Goal: Transaction & Acquisition: Book appointment/travel/reservation

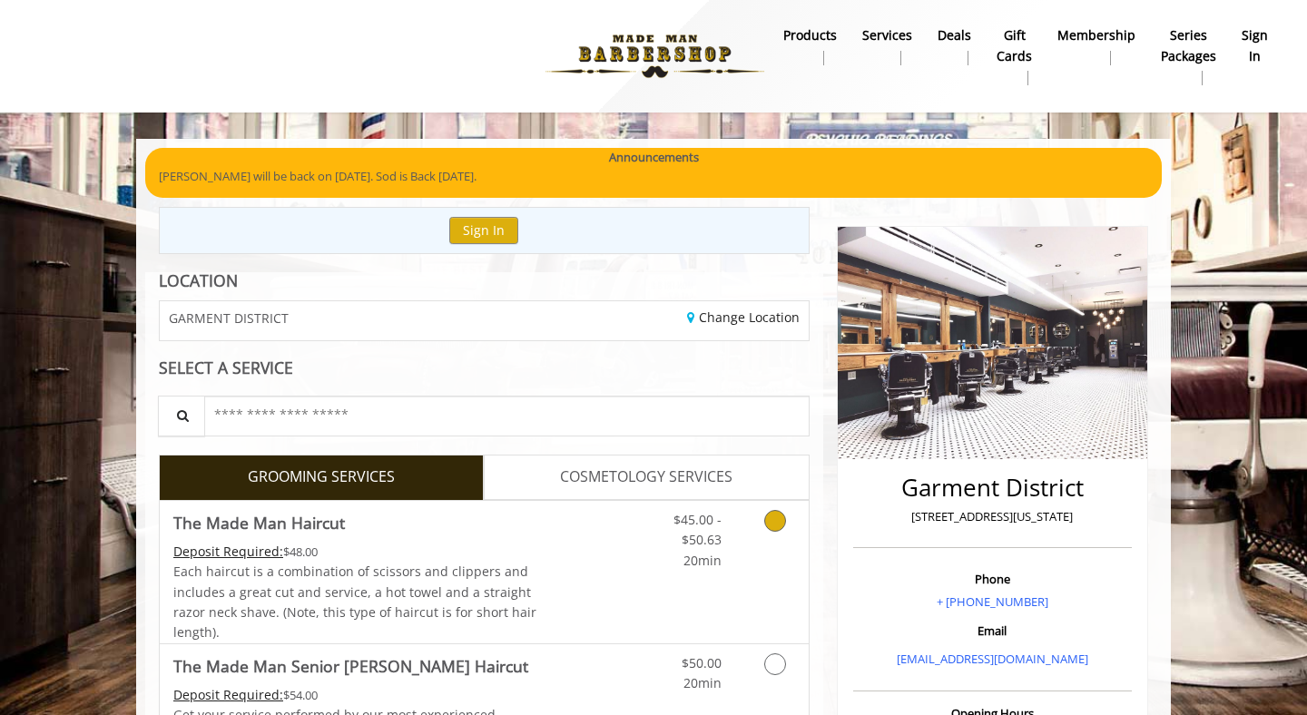
click at [772, 549] on link "Grooming services" at bounding box center [772, 536] width 46 height 70
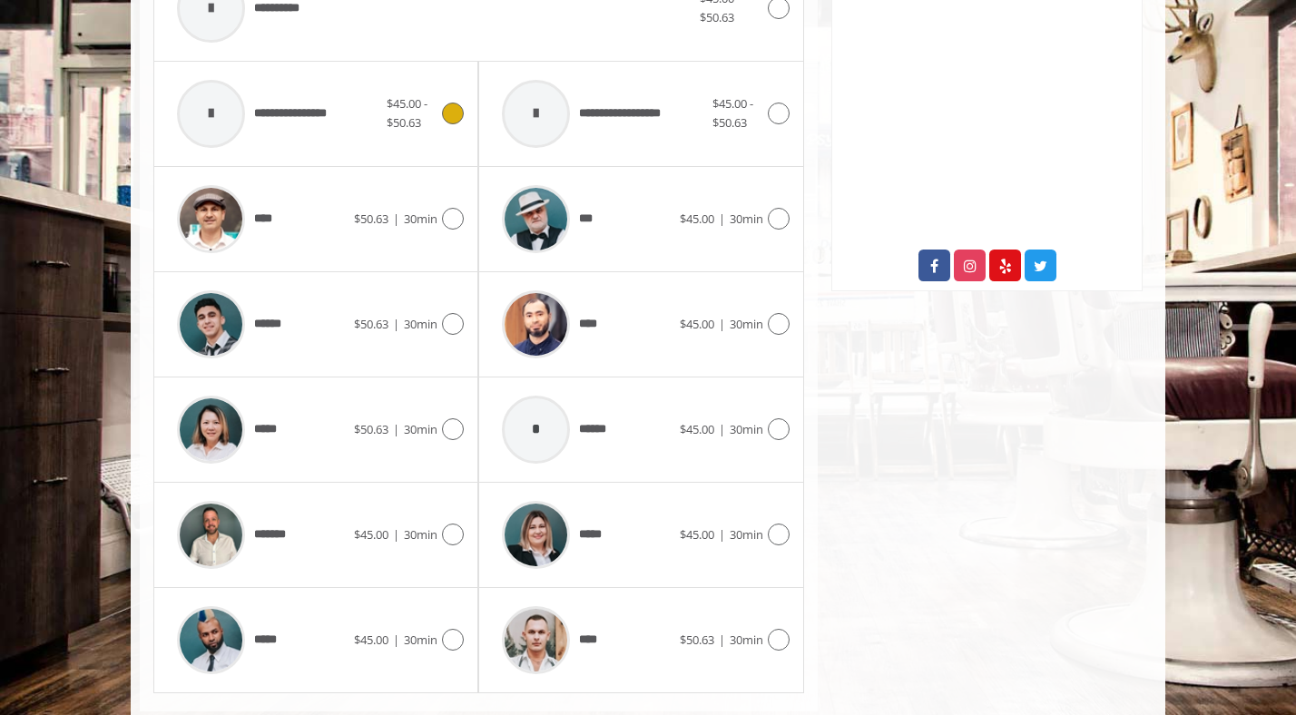
scroll to position [878, 0]
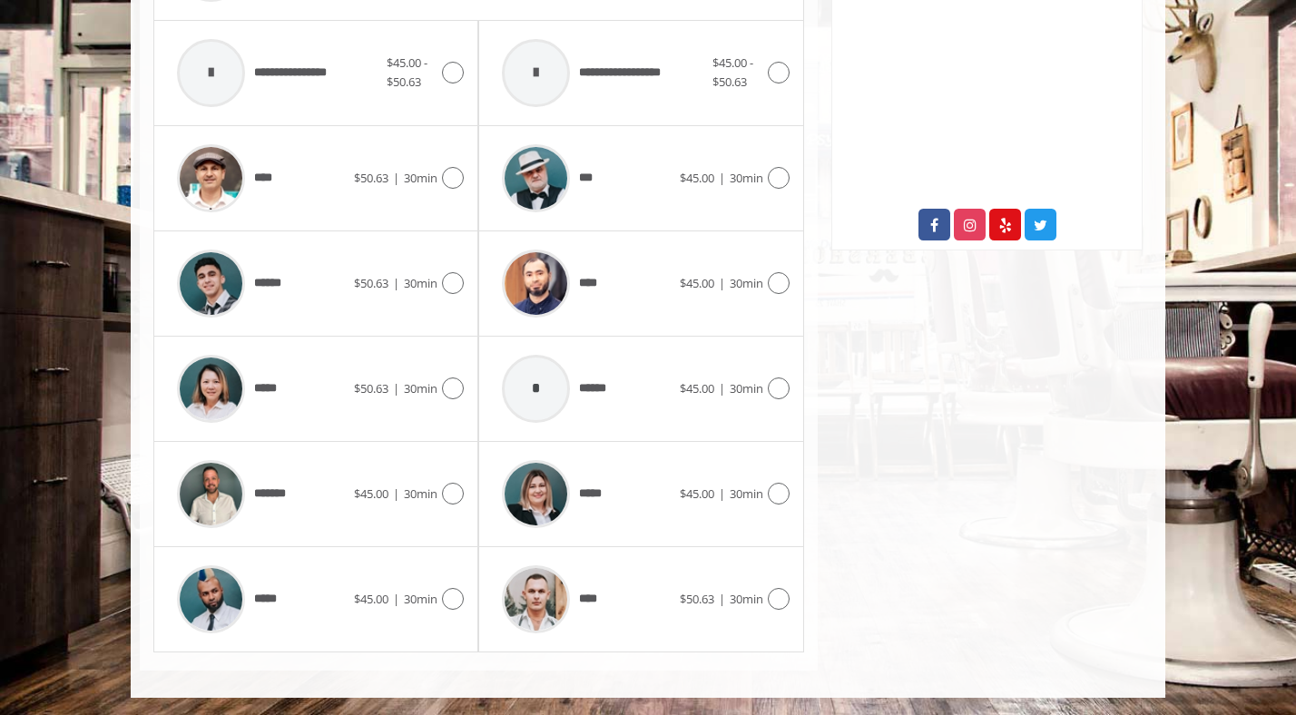
drag, startPoint x: 609, startPoint y: 668, endPoint x: 609, endPoint y: 657, distance: 10.9
click at [609, 668] on div "**********" at bounding box center [479, 32] width 678 height 1276
click at [629, 609] on div "****" at bounding box center [586, 599] width 186 height 86
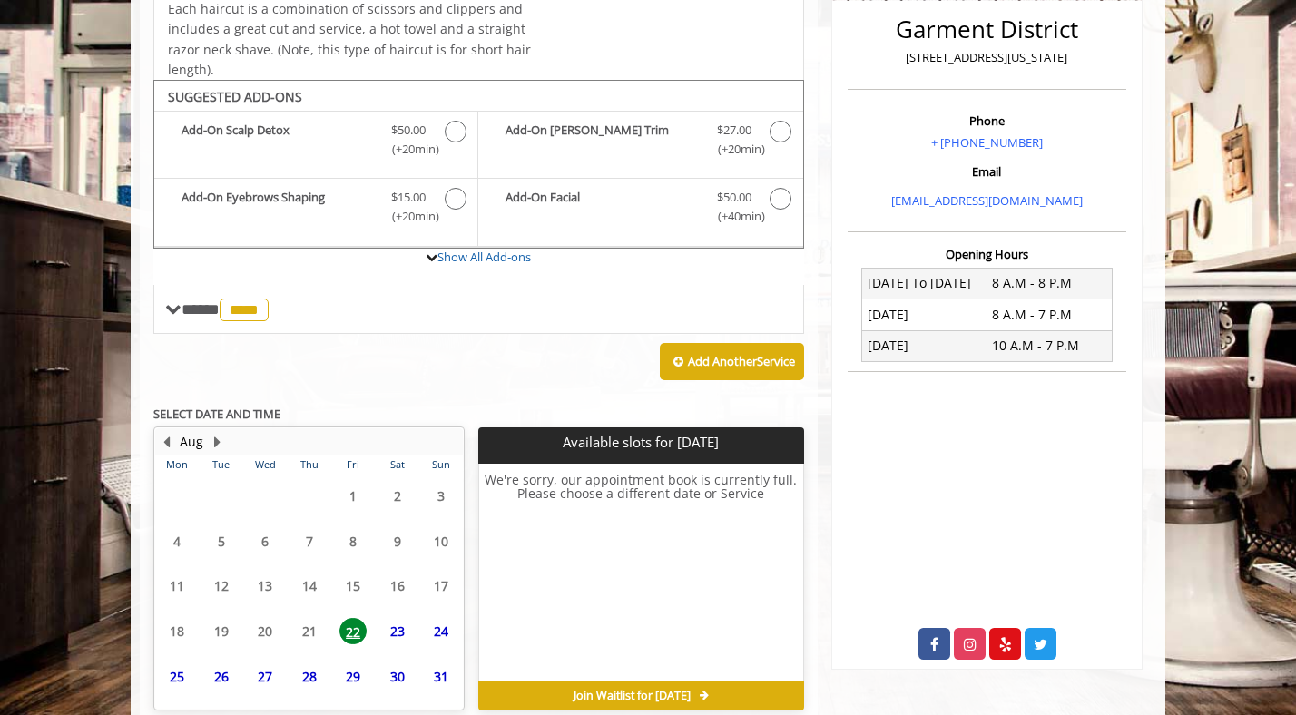
scroll to position [542, 0]
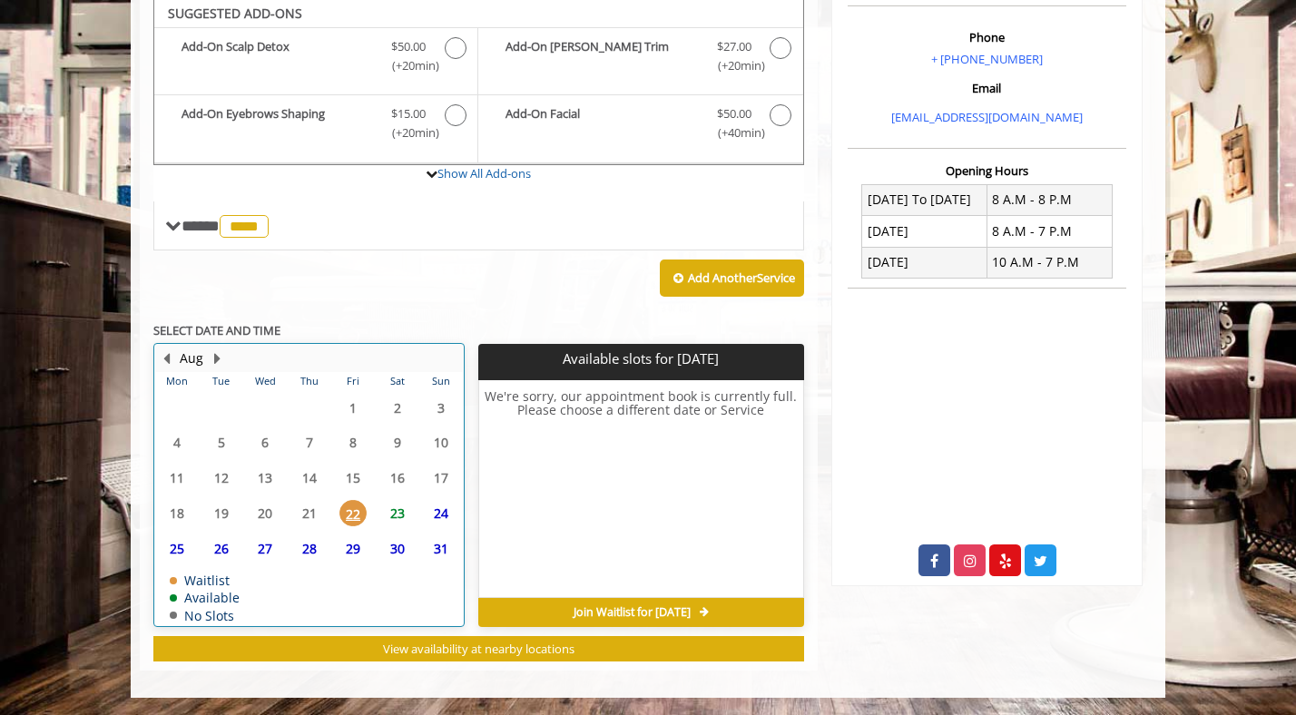
click at [408, 496] on td "23" at bounding box center [397, 513] width 44 height 35
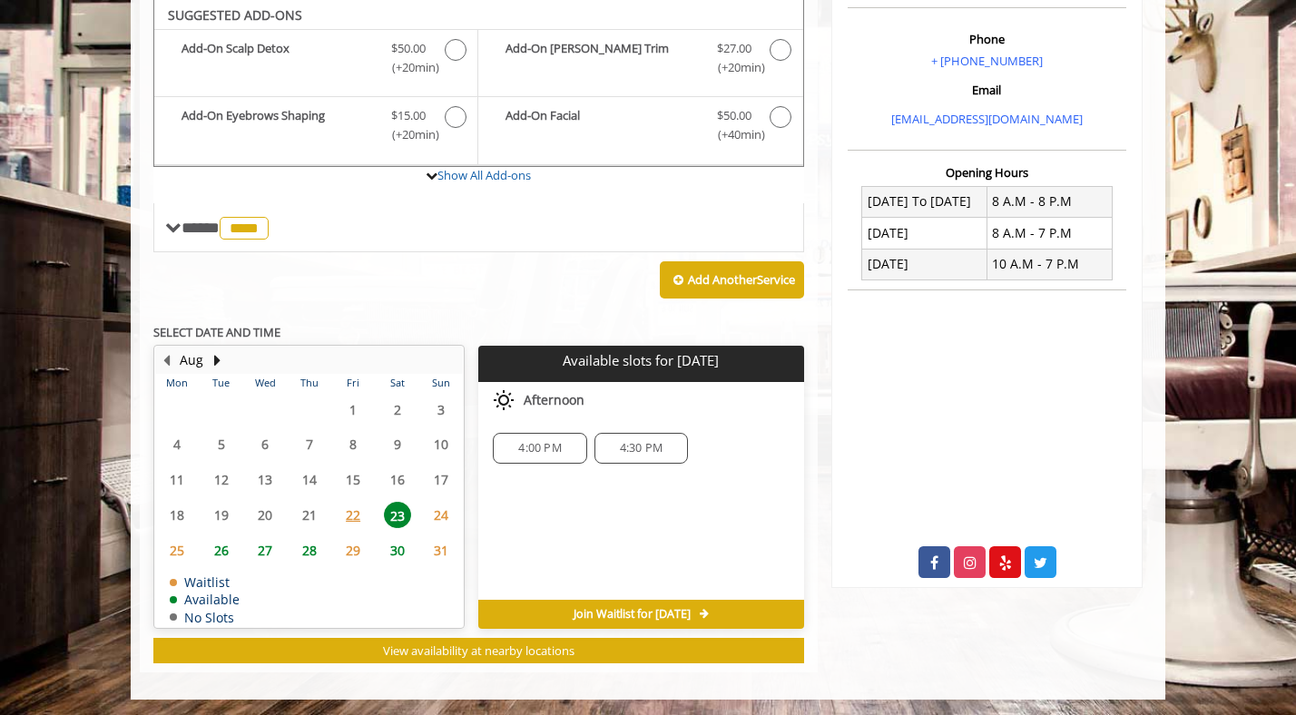
scroll to position [539, 0]
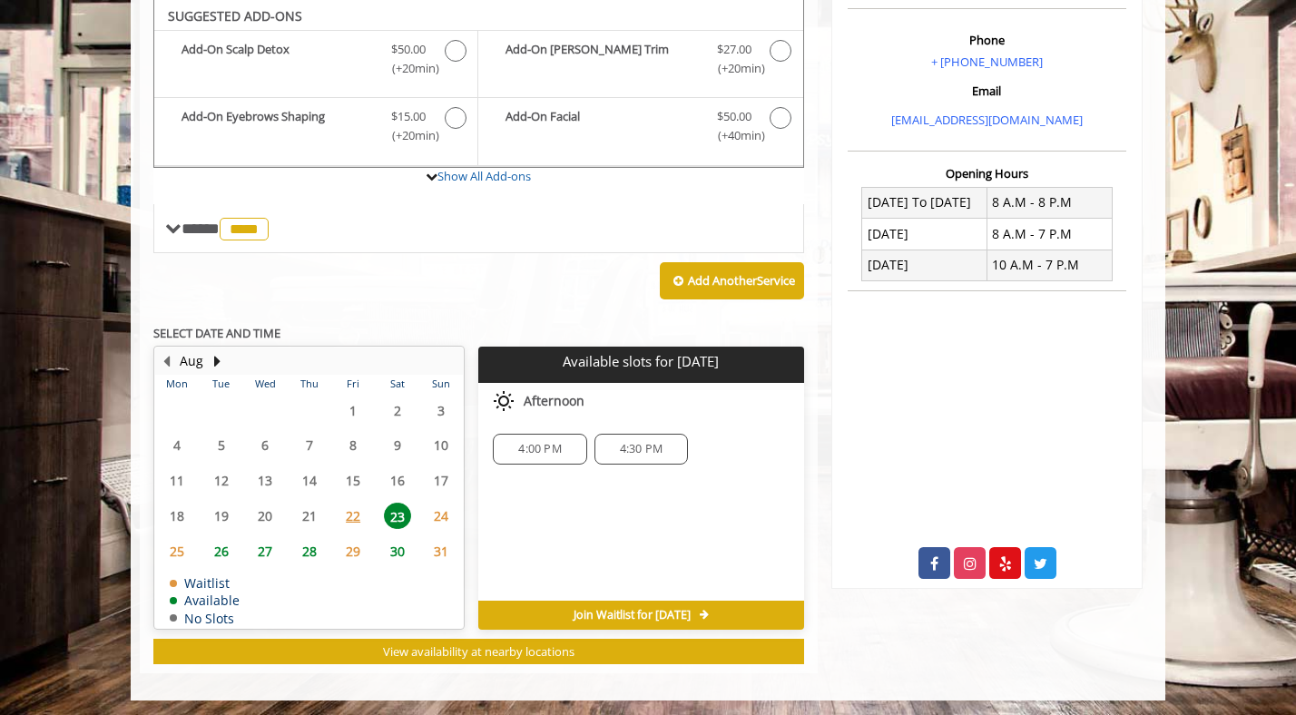
click at [539, 450] on span "4:00 PM" at bounding box center [539, 449] width 43 height 15
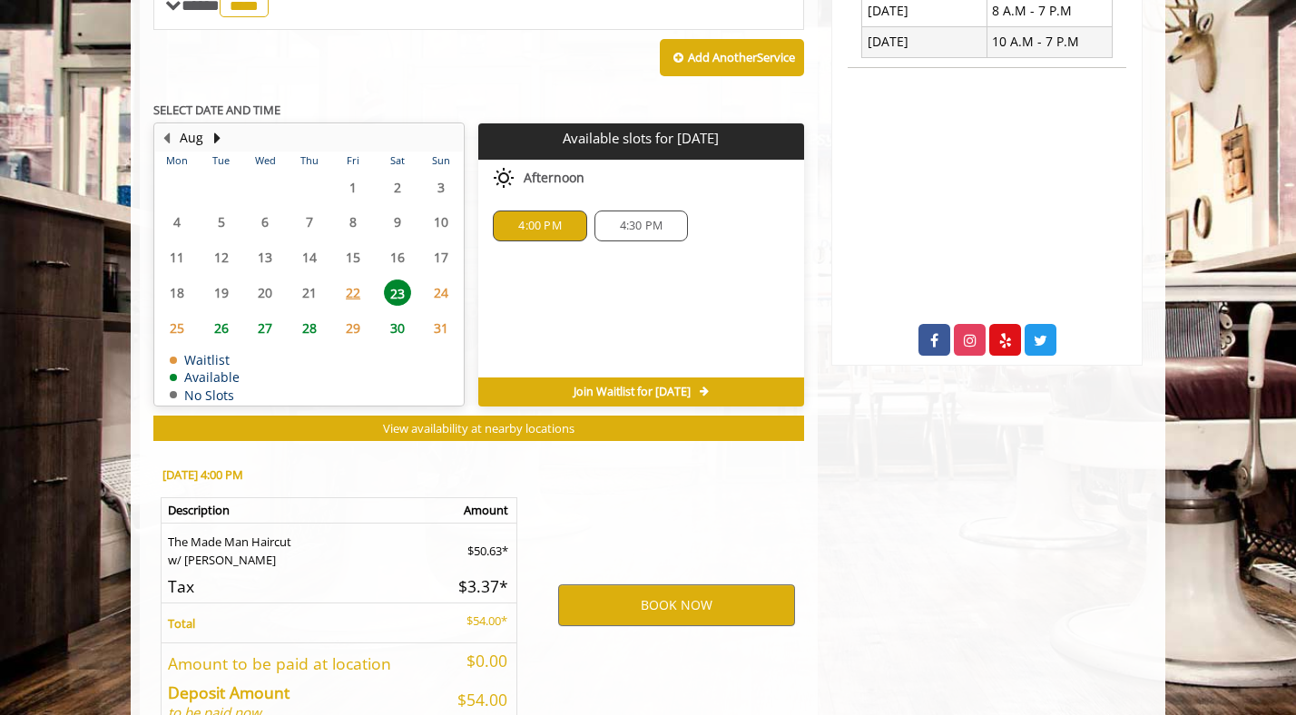
scroll to position [870, 0]
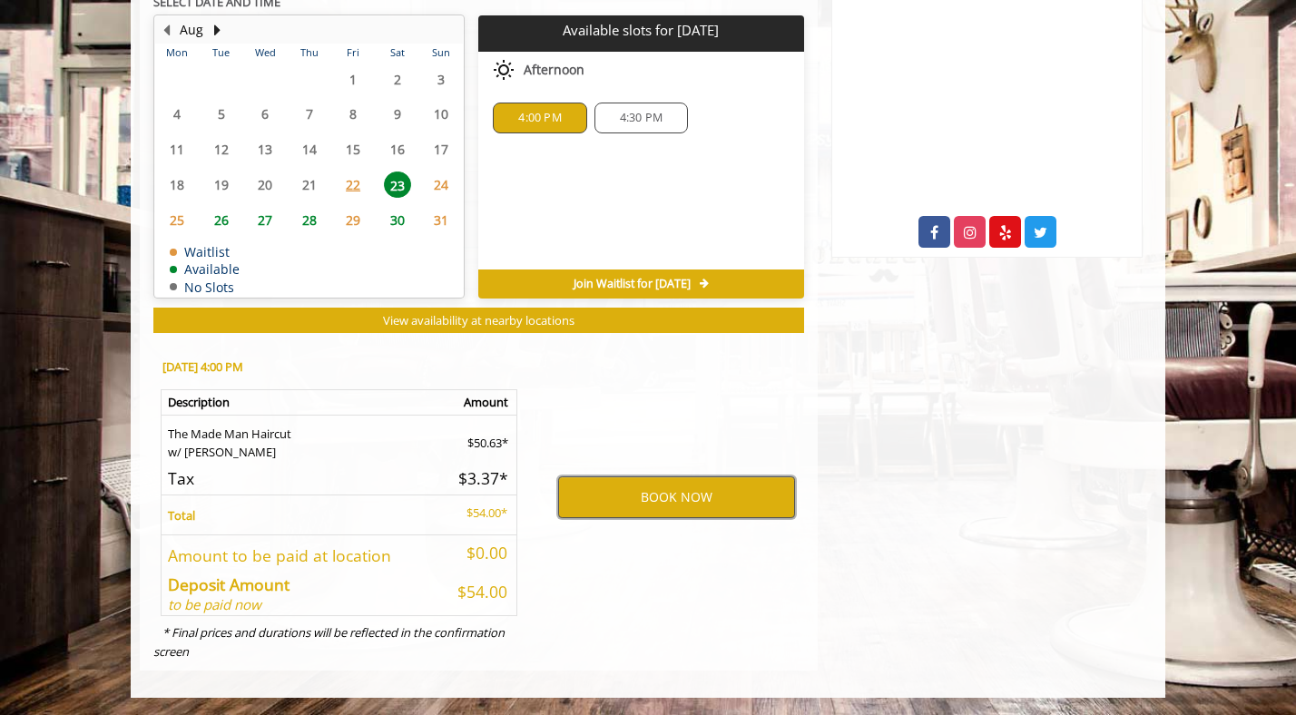
click at [611, 488] on button "BOOK NOW" at bounding box center [676, 498] width 237 height 42
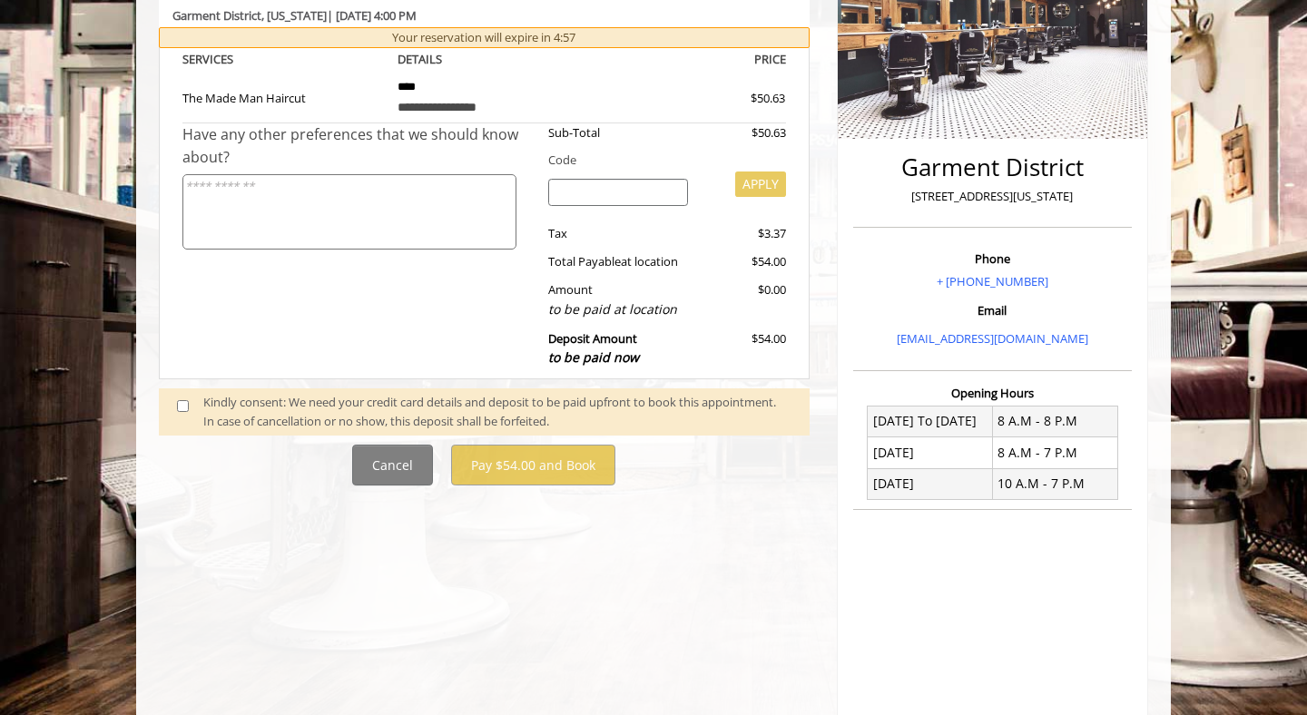
scroll to position [202, 0]
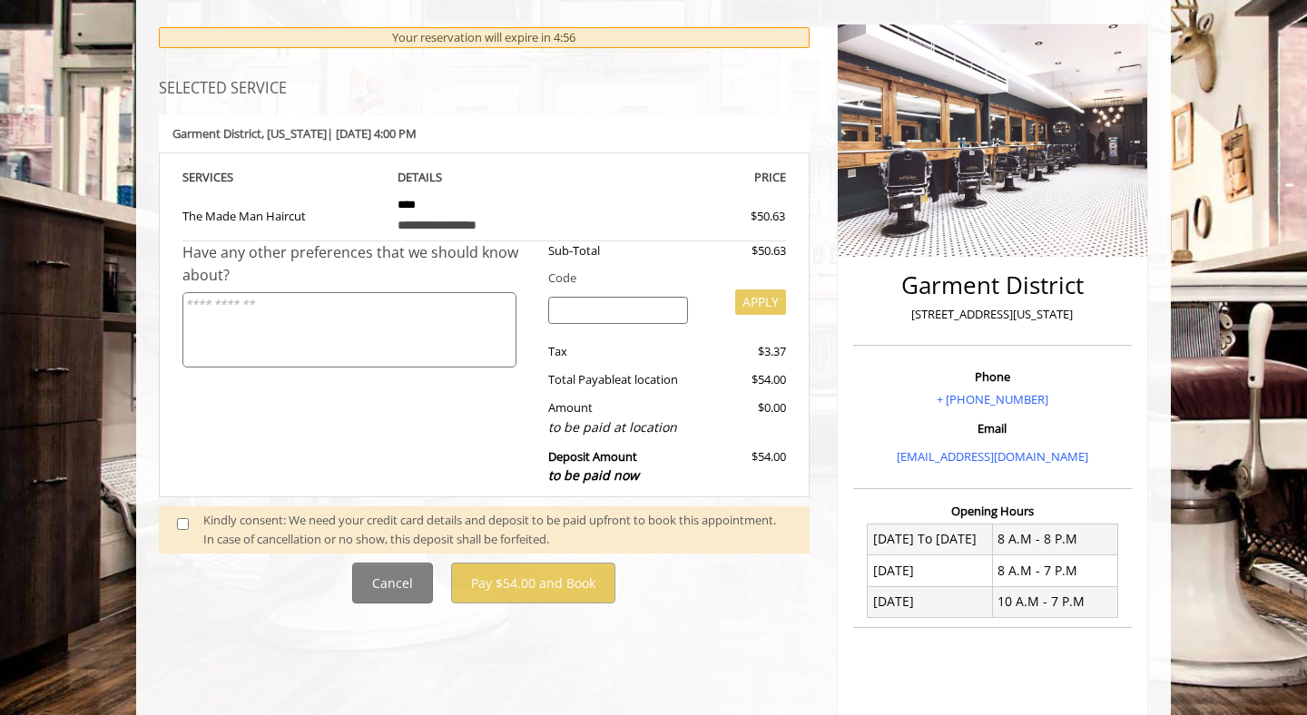
click at [280, 519] on div "Kindly consent: We need your credit card details and deposit to be paid upfront…" at bounding box center [497, 530] width 588 height 38
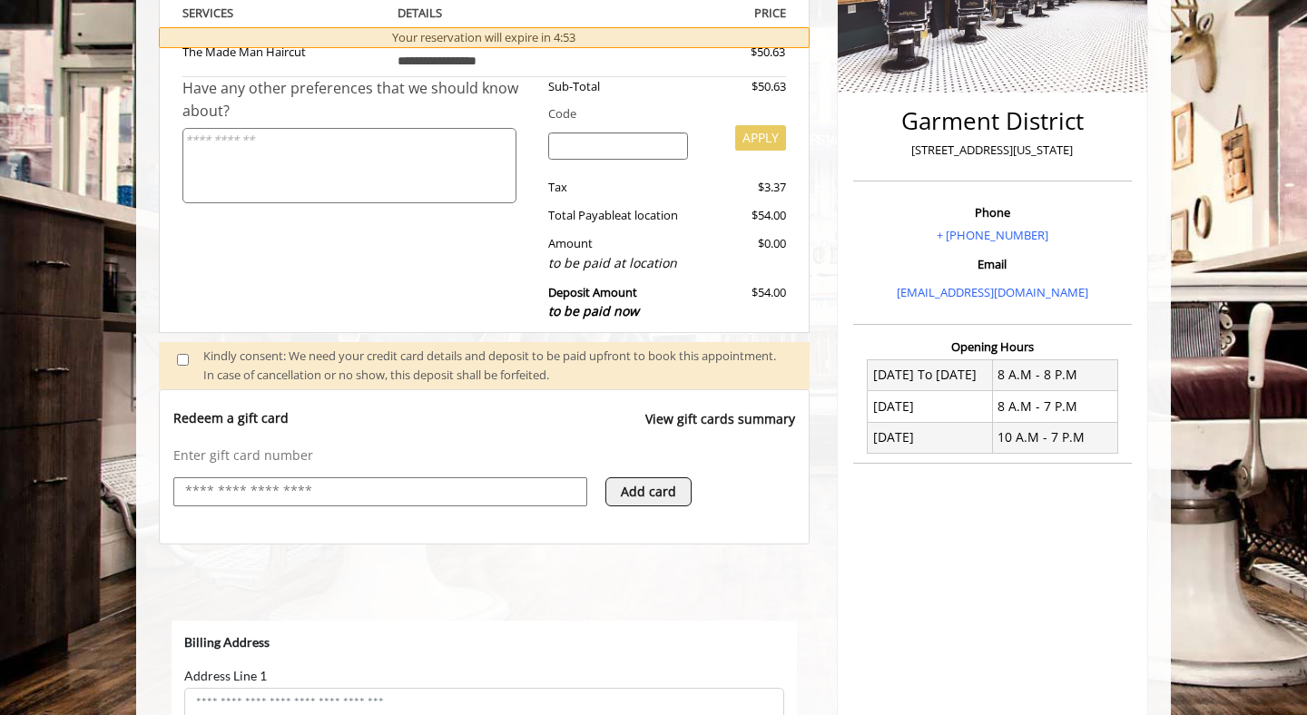
scroll to position [0, 0]
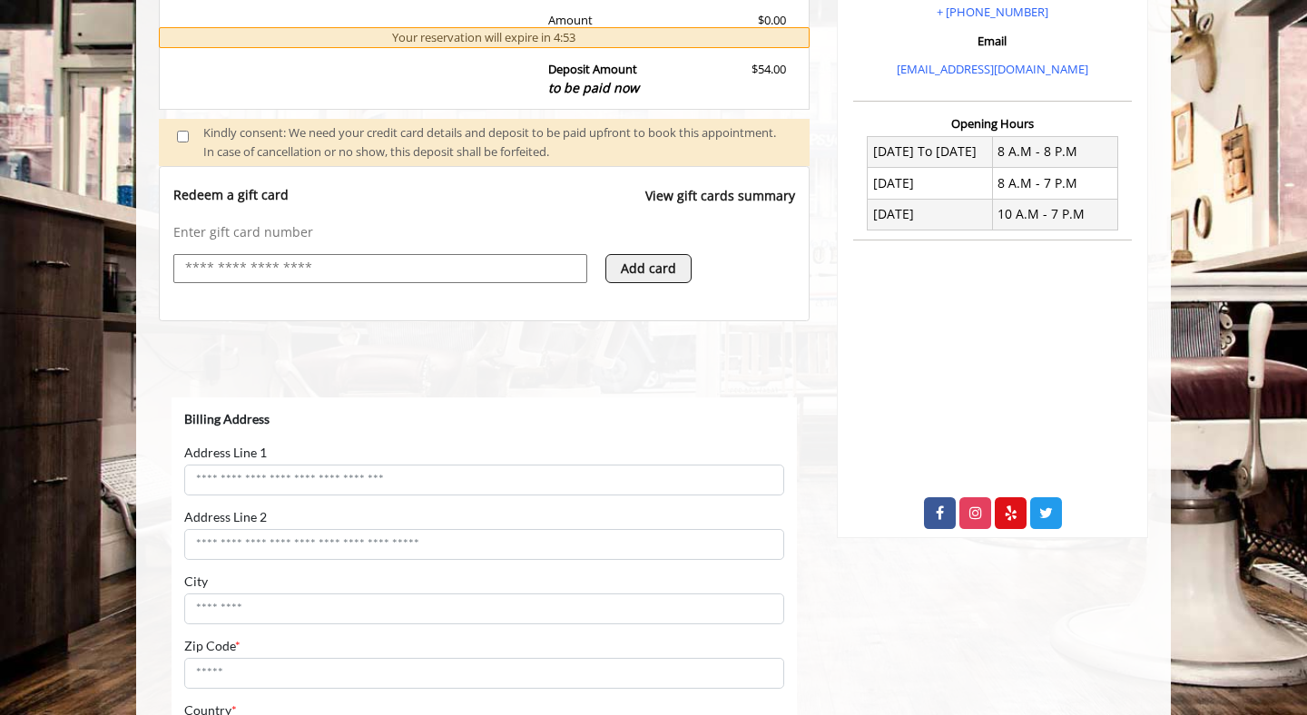
select select "***"
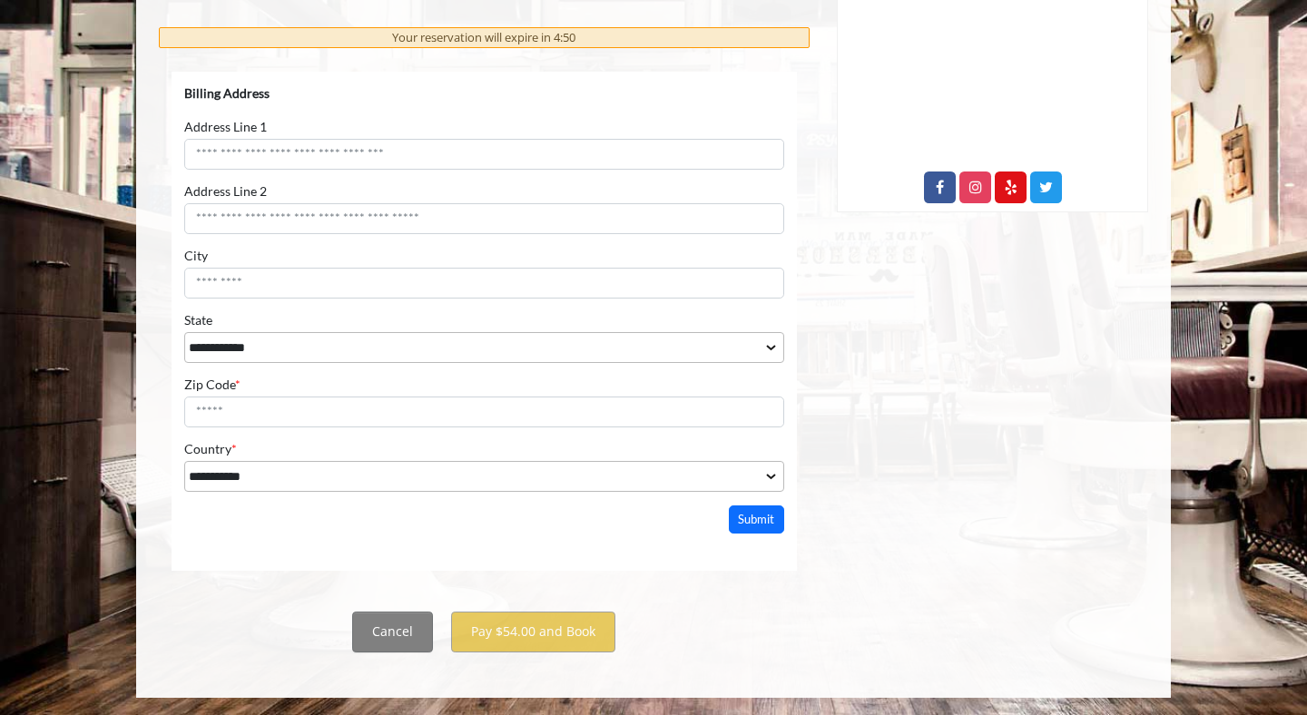
scroll to position [762, 0]
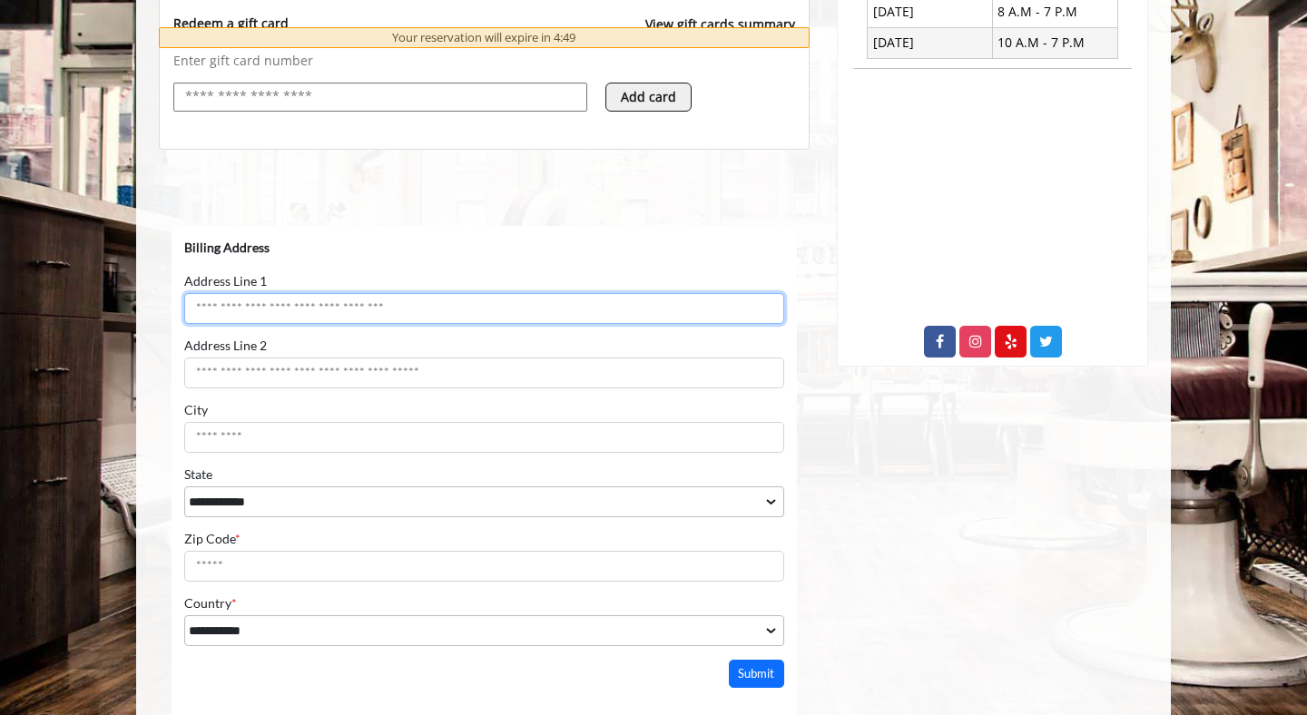
click at [309, 302] on input "Address Line 1" at bounding box center [484, 307] width 600 height 31
